Goal: Information Seeking & Learning: Check status

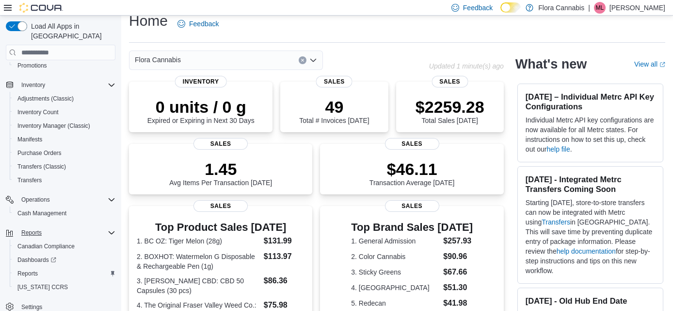
scroll to position [12, 0]
click at [29, 269] on span "Reports" at bounding box center [27, 273] width 20 height 8
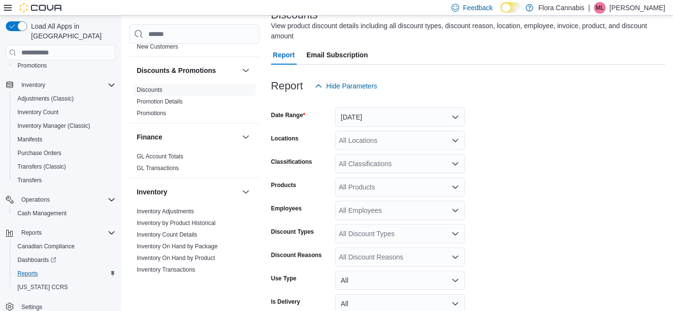
scroll to position [80, 0]
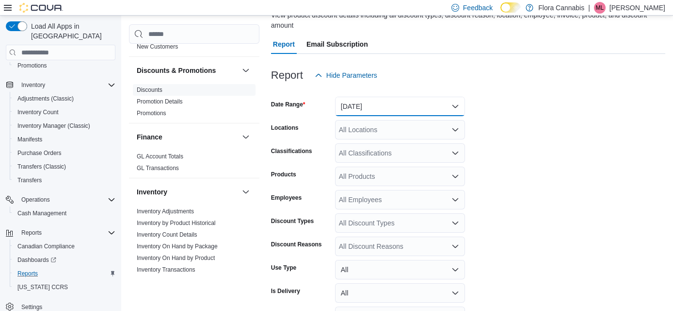
click at [420, 103] on button "[DATE]" at bounding box center [400, 106] width 130 height 19
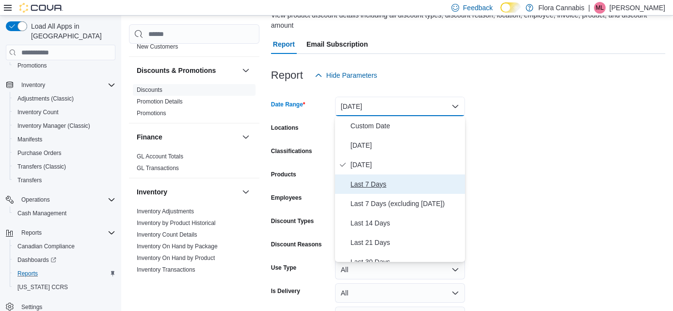
click at [373, 181] on span "Last 7 Days" at bounding box center [406, 184] width 111 height 12
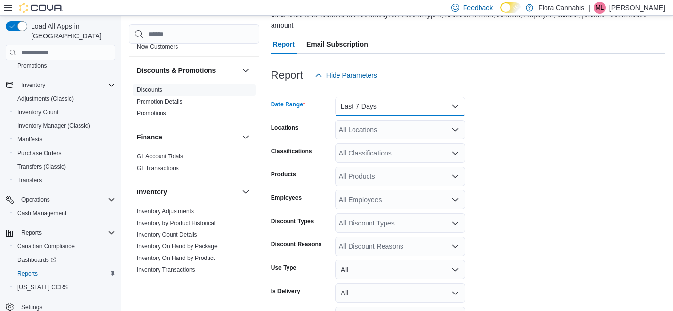
scroll to position [97, 0]
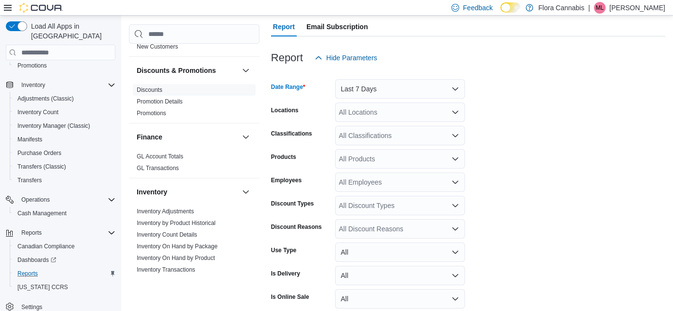
click at [371, 227] on div "All Discount Reasons" at bounding box center [400, 228] width 130 height 19
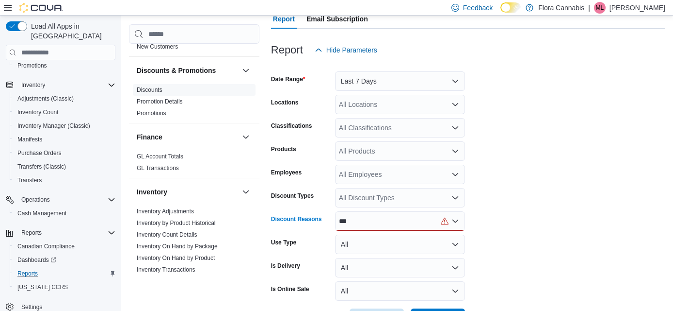
scroll to position [112, 0]
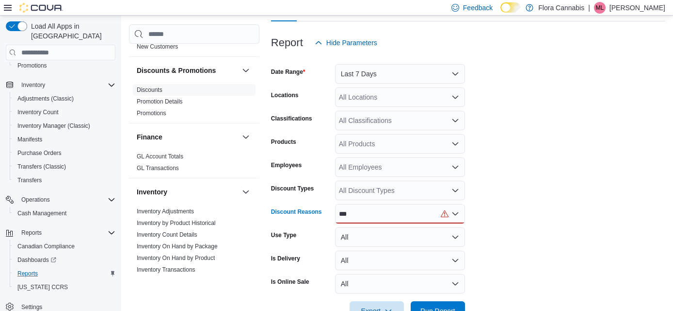
click at [396, 213] on div "***" at bounding box center [400, 213] width 130 height 19
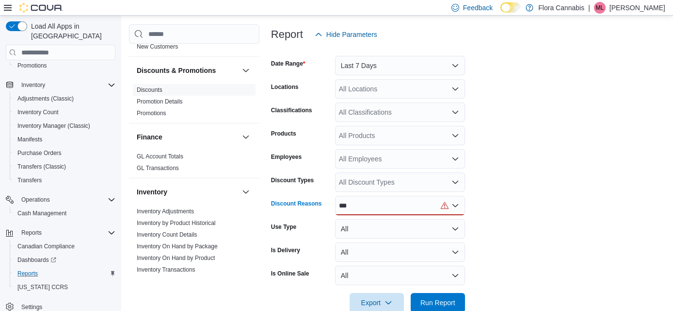
scroll to position [132, 0]
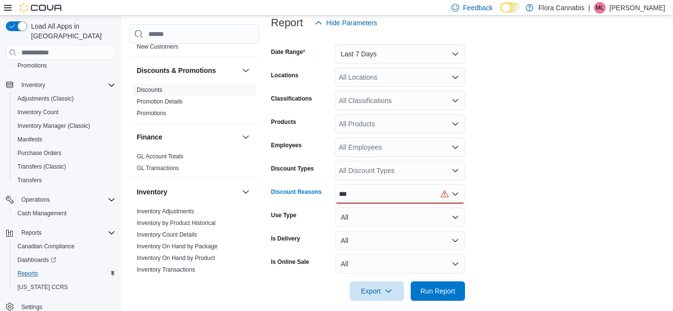
click at [377, 191] on div "***" at bounding box center [400, 193] width 130 height 19
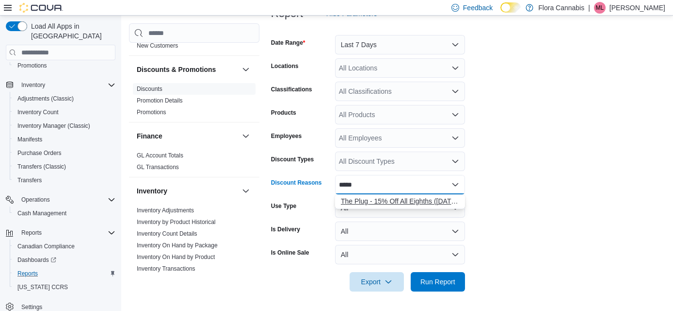
type input "*****"
click at [366, 199] on span "The Plug - 15% Off All Eighths ([DATE] - [DATE])" at bounding box center [400, 201] width 118 height 10
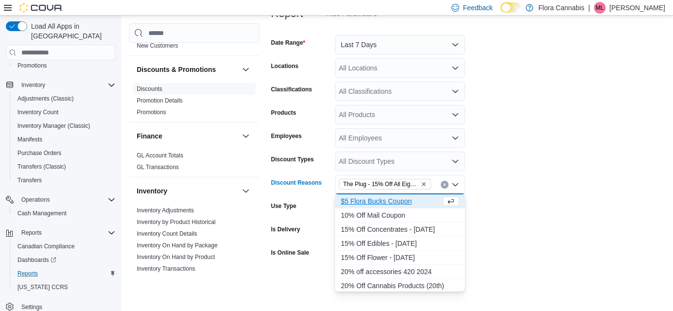
click at [507, 186] on form "Date Range Last 7 Days Locations All Locations Classifications All Classificati…" at bounding box center [468, 157] width 394 height 268
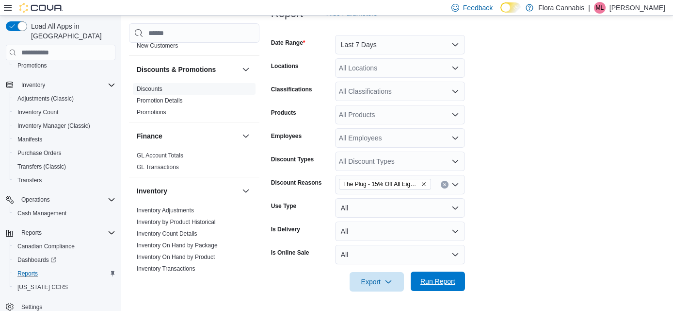
click at [441, 282] on span "Run Report" at bounding box center [438, 281] width 35 height 10
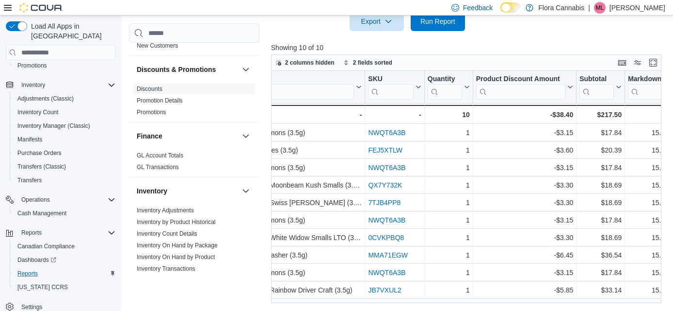
scroll to position [0, 1002]
